Goal: Task Accomplishment & Management: Use online tool/utility

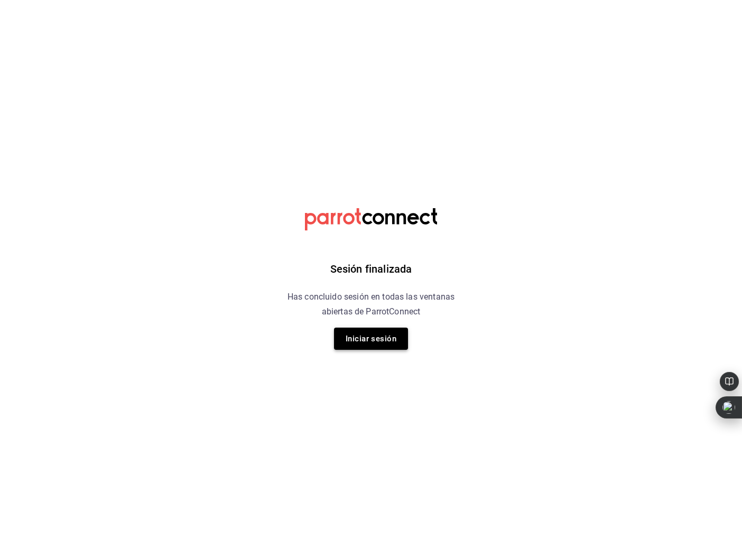
click at [362, 343] on button "Iniciar sesión" at bounding box center [371, 338] width 74 height 22
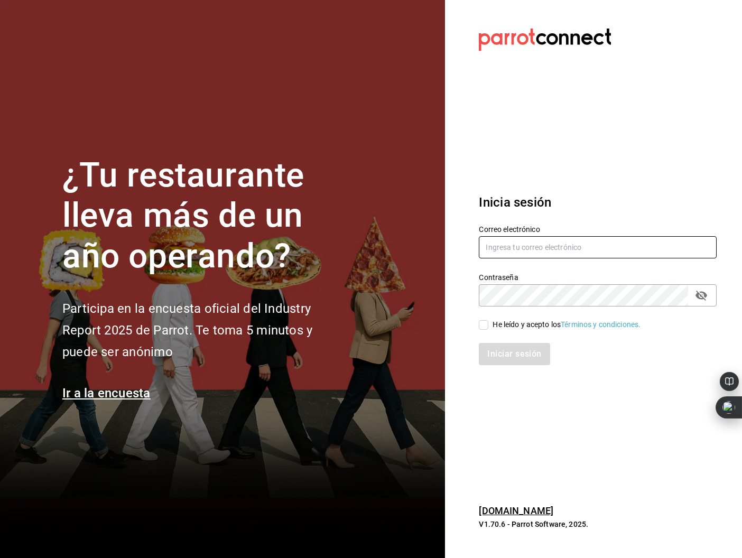
type input "[EMAIL_ADDRESS]"
click at [529, 251] on input "[EMAIL_ADDRESS]" at bounding box center [598, 247] width 238 height 22
click at [487, 326] on input "He leído y acepto los Términos y condiciones." at bounding box center [484, 325] width 10 height 10
checkbox input "true"
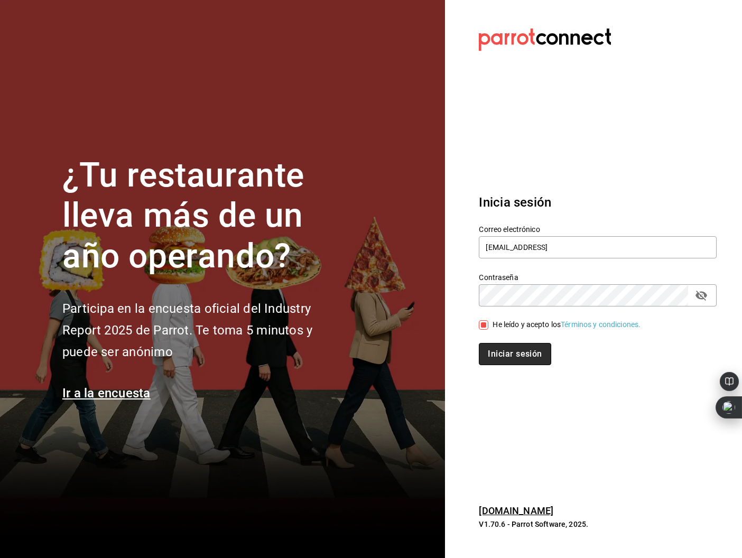
click at [500, 344] on button "Iniciar sesión" at bounding box center [515, 354] width 72 height 22
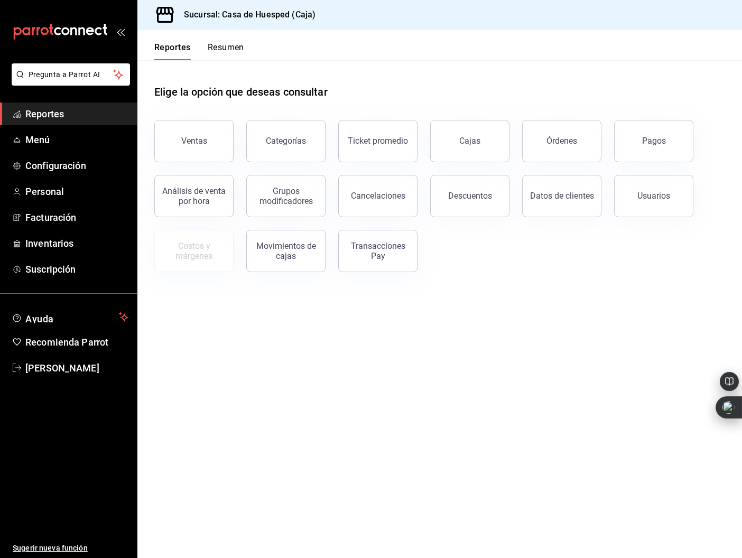
click at [213, 137] on button "Ventas" at bounding box center [193, 141] width 79 height 42
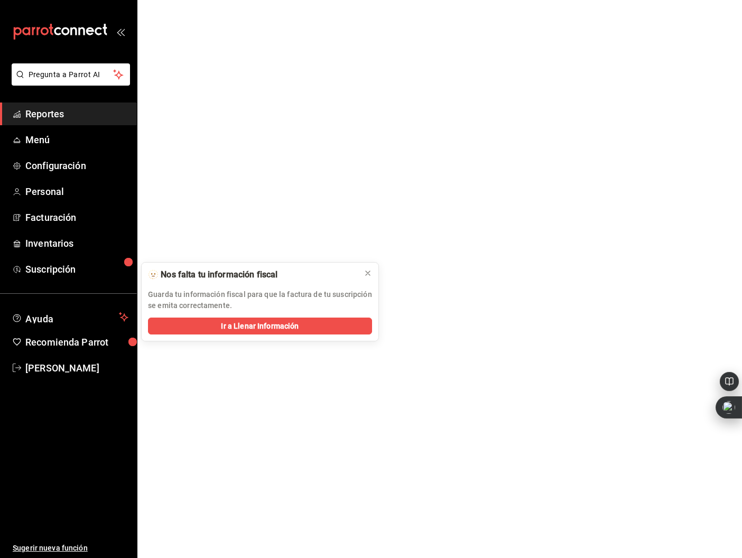
click at [201, 0] on html "Pregunta a Parrot AI Reportes Menú Configuración Personal Facturación Inventari…" at bounding box center [371, 0] width 742 height 0
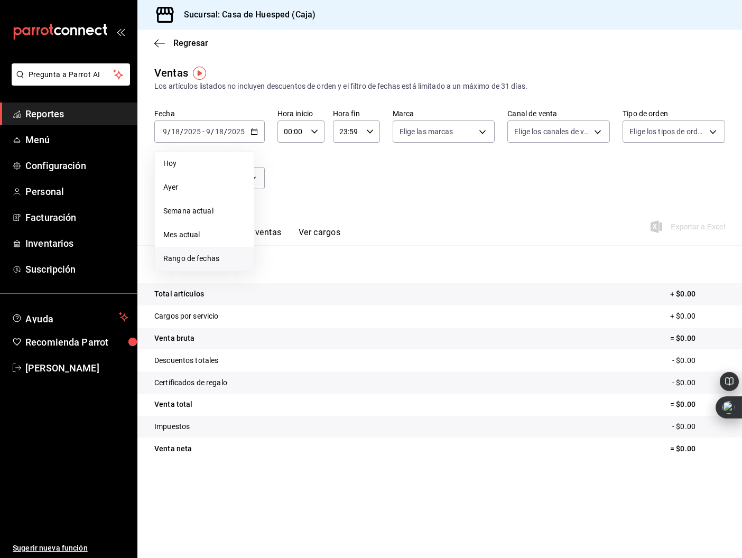
click at [188, 264] on li "Rango de fechas" at bounding box center [204, 259] width 99 height 24
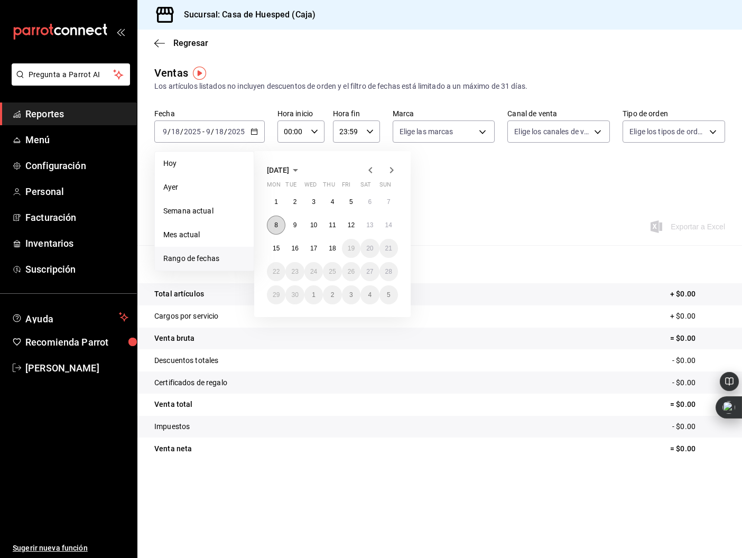
click at [279, 229] on button "8" at bounding box center [276, 225] width 18 height 19
click at [390, 228] on abbr "14" at bounding box center [388, 224] width 7 height 7
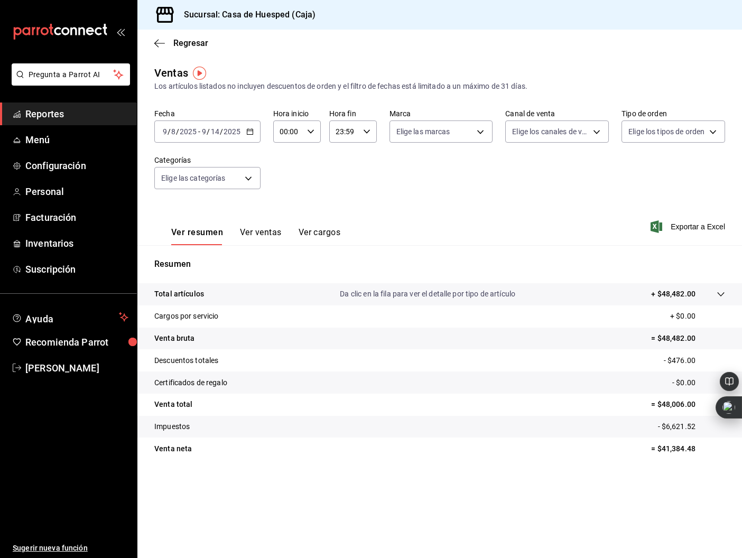
click at [678, 238] on div "Ver resumen Ver ventas Ver cargos Exportar a Excel" at bounding box center [439, 223] width 604 height 43
click at [688, 229] on span "Exportar a Excel" at bounding box center [688, 226] width 72 height 13
